Goal: Task Accomplishment & Management: Use online tool/utility

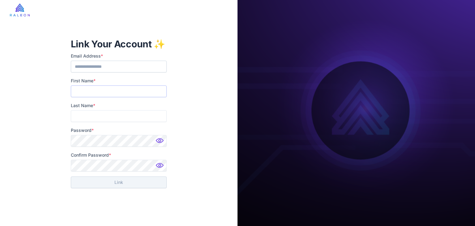
click at [108, 93] on input "First Name *" at bounding box center [119, 91] width 96 height 12
type input "****"
click at [101, 111] on input "Last Name *" at bounding box center [119, 116] width 96 height 12
type input "*******"
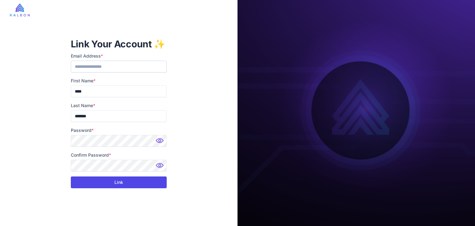
click at [124, 187] on button "Link" at bounding box center [119, 182] width 96 height 12
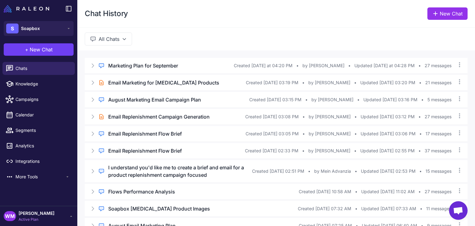
drag, startPoint x: 406, startPoint y: 1, endPoint x: 297, endPoint y: 21, distance: 111.0
click at [297, 21] on div "Chat History New Chat" at bounding box center [276, 13] width 398 height 27
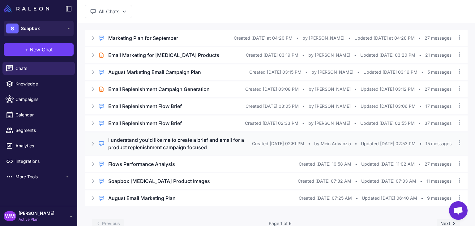
scroll to position [50, 0]
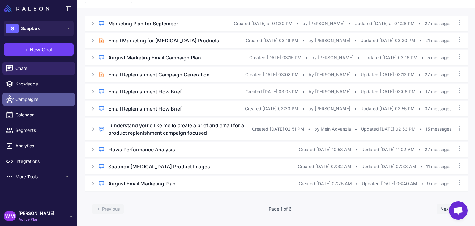
click at [26, 97] on span "Campaigns" at bounding box center [42, 99] width 54 height 7
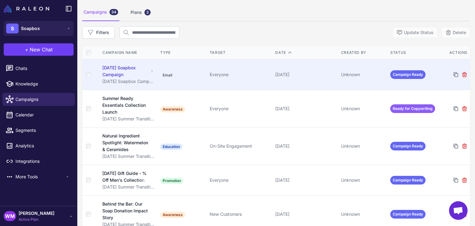
click at [125, 70] on div "[DATE] Soapbox Campaign" at bounding box center [125, 71] width 46 height 14
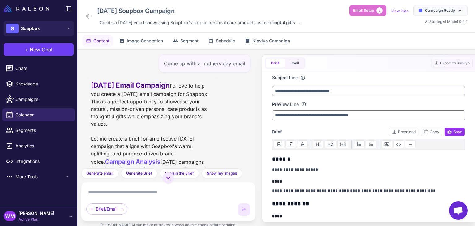
click at [88, 17] on icon at bounding box center [88, 15] width 7 height 7
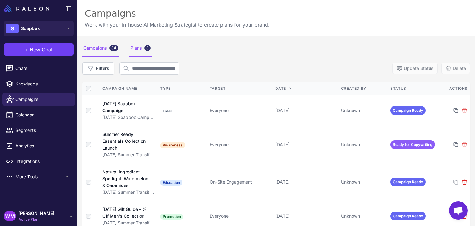
click at [134, 53] on div "Plans 3" at bounding box center [140, 48] width 23 height 17
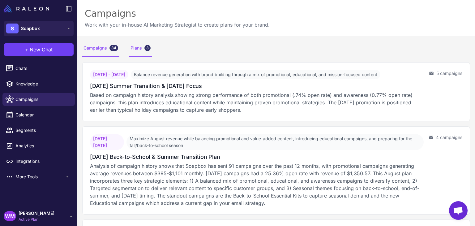
click at [99, 52] on div "Campaigns 34" at bounding box center [100, 48] width 37 height 17
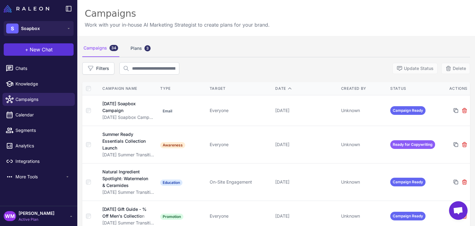
click at [40, 53] on button "+ New Chat" at bounding box center [39, 49] width 70 height 12
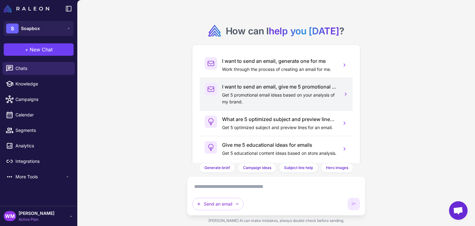
click at [241, 98] on p "Get 5 promotional email ideas based on your analysis of my brand." at bounding box center [279, 98] width 114 height 14
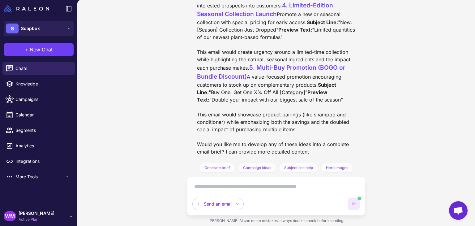
scroll to position [478, 0]
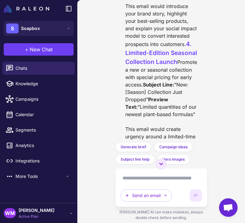
scroll to position [543, 0]
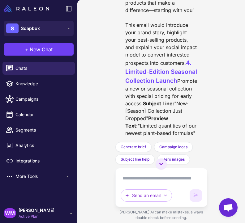
click at [200, 74] on div "Give me 5 promotional email ideas using your best analysis of my store. Promoti…" at bounding box center [161, 71] width 92 height 142
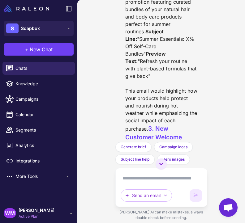
scroll to position [342, 0]
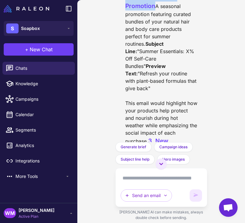
drag, startPoint x: 172, startPoint y: 54, endPoint x: 117, endPoint y: 47, distance: 55.1
click at [117, 47] on div "Give me 5 promotional email ideas using your best analysis of my store. Promoti…" at bounding box center [161, 71] width 92 height 142
copy span "2. Summer Self-Care Bundle Promotion"
click at [134, 180] on textarea at bounding box center [161, 178] width 81 height 10
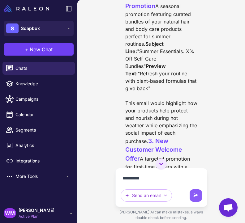
paste textarea "**********"
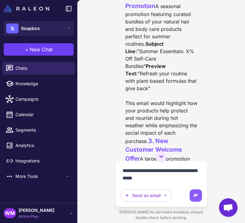
drag, startPoint x: 144, startPoint y: 171, endPoint x: 143, endPoint y: 180, distance: 8.7
click at [143, 171] on textarea "**********" at bounding box center [161, 174] width 81 height 17
click at [168, 182] on textarea "**********" at bounding box center [161, 174] width 81 height 17
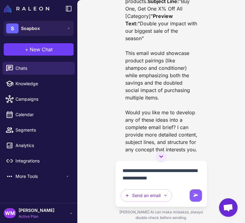
scroll to position [983, 0]
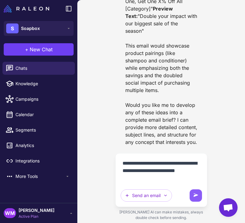
type textarea "**********"
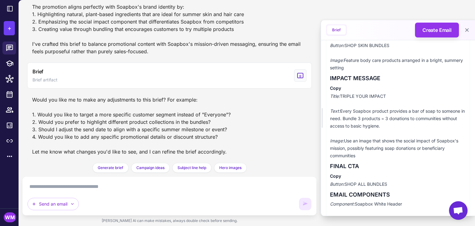
scroll to position [602, 0]
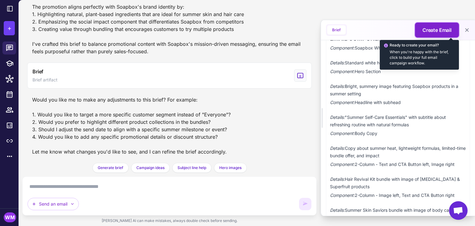
click at [437, 32] on span "Create Email" at bounding box center [436, 29] width 29 height 7
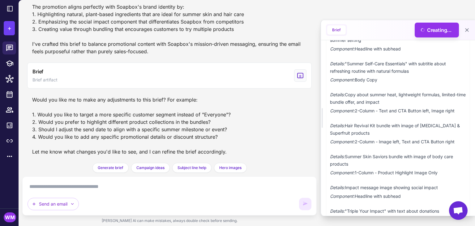
scroll to position [716, 0]
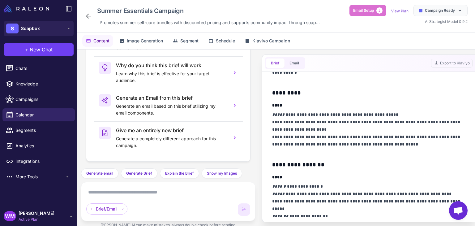
scroll to position [100, 0]
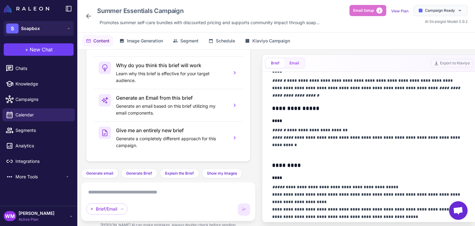
click at [288, 63] on button "Email" at bounding box center [293, 62] width 19 height 9
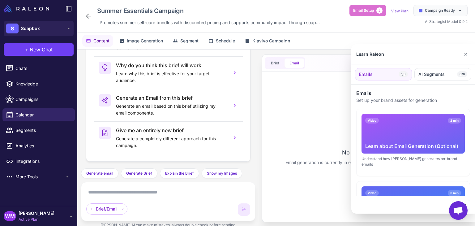
click at [273, 63] on div at bounding box center [237, 113] width 475 height 226
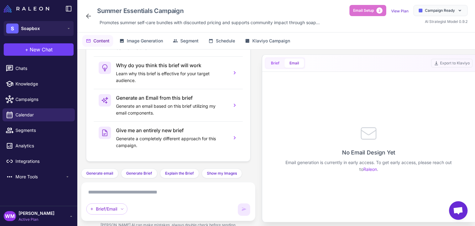
click at [273, 62] on button "Brief" at bounding box center [275, 62] width 19 height 9
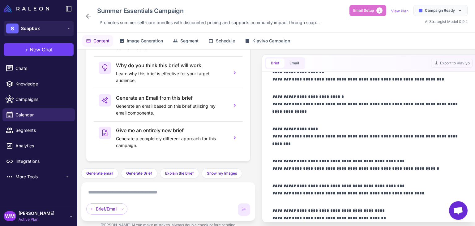
scroll to position [471, 0]
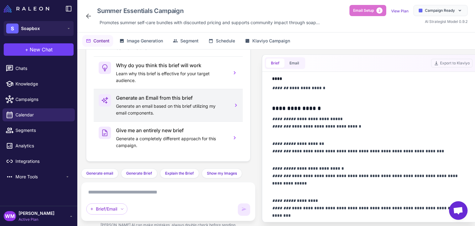
click at [178, 95] on h3 "Generate an Email from this brief" at bounding box center [171, 97] width 111 height 7
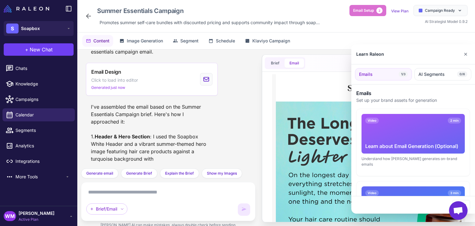
scroll to position [0, 0]
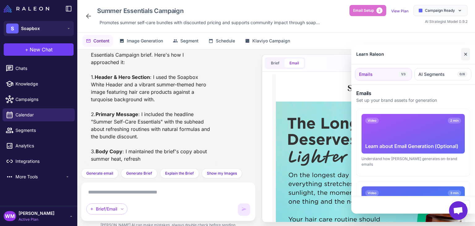
click at [464, 55] on button "✕" at bounding box center [465, 54] width 9 height 12
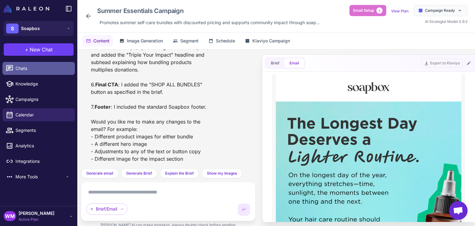
click at [17, 68] on span "Chats" at bounding box center [42, 68] width 54 height 7
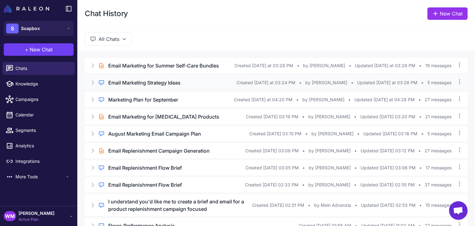
click at [161, 84] on h3 "Email Marketing Strategy Ideas" at bounding box center [144, 82] width 72 height 7
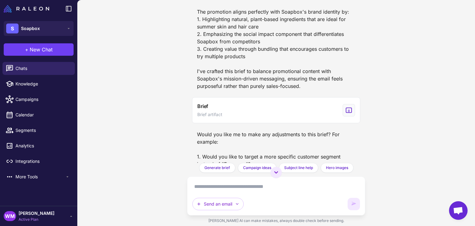
scroll to position [635, 0]
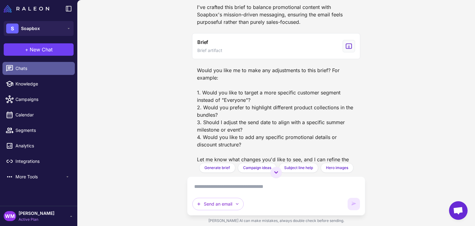
click at [22, 70] on span "Chats" at bounding box center [42, 68] width 54 height 7
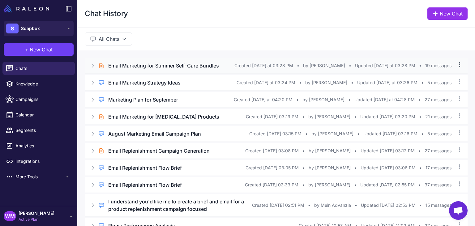
click at [457, 66] on icon at bounding box center [459, 65] width 6 height 6
click at [456, 62] on icon at bounding box center [459, 65] width 6 height 6
click at [136, 61] on div "Brief Chat Email Marketing for Summer Self-Care Bundles Created [DATE] at 03:28…" at bounding box center [276, 65] width 383 height 15
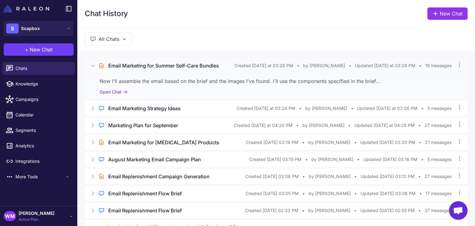
click at [175, 64] on h3 "Email Marketing for Summer Self-Care Bundles" at bounding box center [163, 65] width 111 height 7
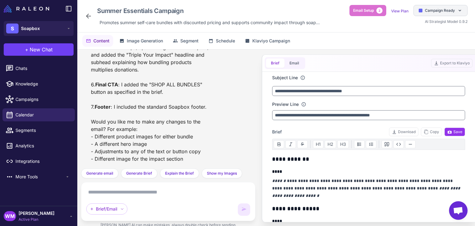
click at [429, 11] on span "Campaign Ready" at bounding box center [440, 11] width 30 height 6
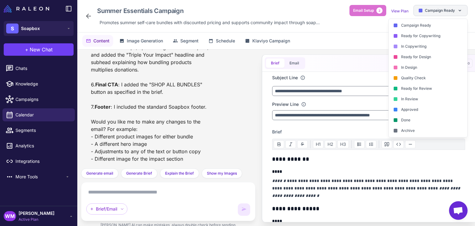
click at [429, 11] on span "Campaign Ready" at bounding box center [440, 11] width 30 height 6
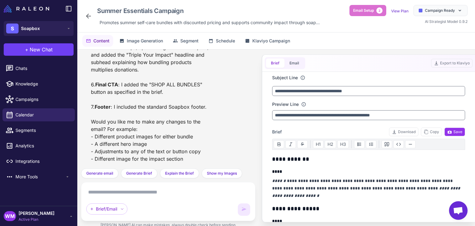
click at [91, 17] on icon at bounding box center [88, 15] width 7 height 7
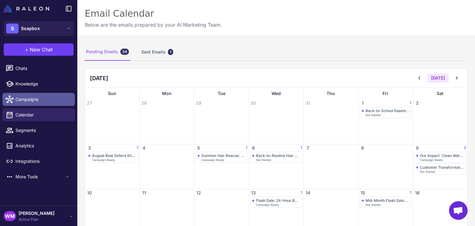
click at [31, 100] on span "Campaigns" at bounding box center [42, 99] width 54 height 7
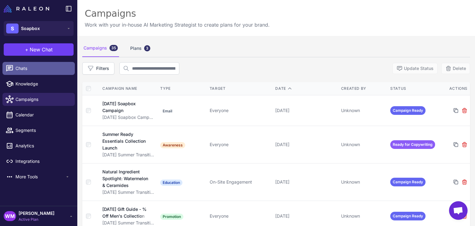
click at [25, 74] on link "Chats" at bounding box center [38, 68] width 72 height 13
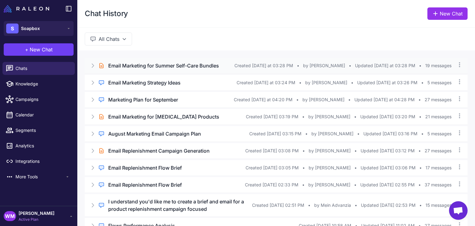
click at [92, 68] on div "Brief Chat Email Marketing for Summer Self-Care Bundles Created [DATE] at 03:28…" at bounding box center [276, 65] width 383 height 15
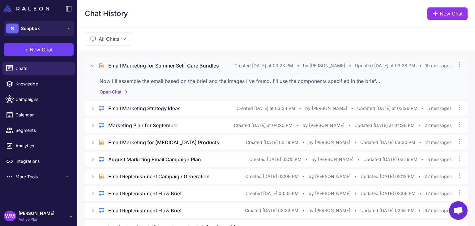
click at [88, 66] on div "Brief Chat Email Marketing for Summer Self-Care Bundles Created [DATE] at 03:28…" at bounding box center [276, 65] width 383 height 15
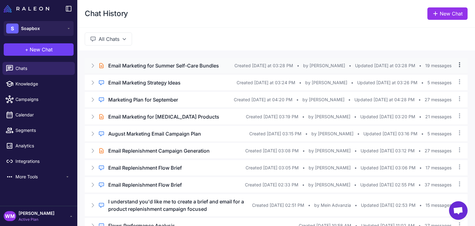
click at [456, 65] on icon at bounding box center [459, 65] width 6 height 6
click at [69, 28] on icon at bounding box center [68, 28] width 5 height 5
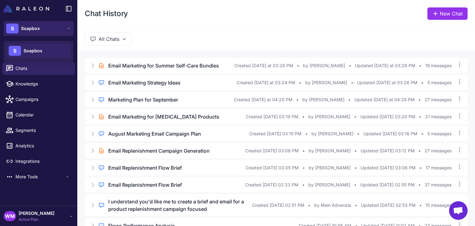
click at [69, 28] on icon at bounding box center [68, 28] width 5 height 5
